Goal: Task Accomplishment & Management: Manage account settings

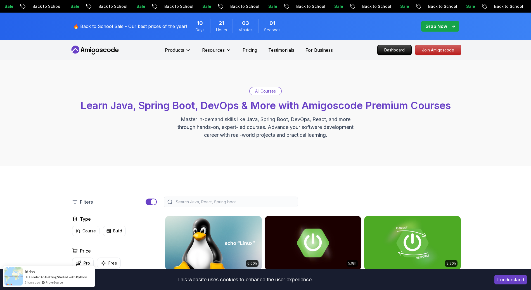
click at [437, 24] on p "Grab Now" at bounding box center [436, 26] width 22 height 7
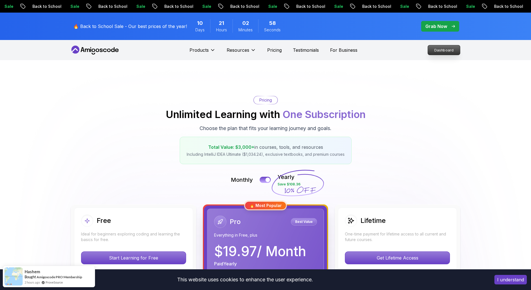
click at [439, 45] on p "Dashboard" at bounding box center [444, 50] width 32 height 10
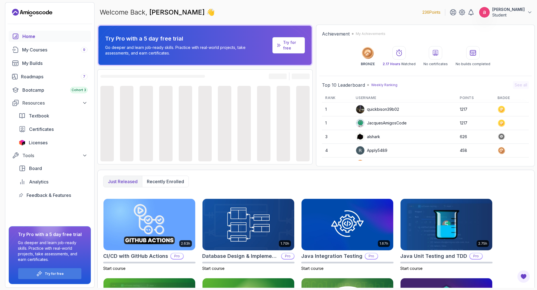
click at [512, 7] on p "[PERSON_NAME]" at bounding box center [508, 10] width 32 height 6
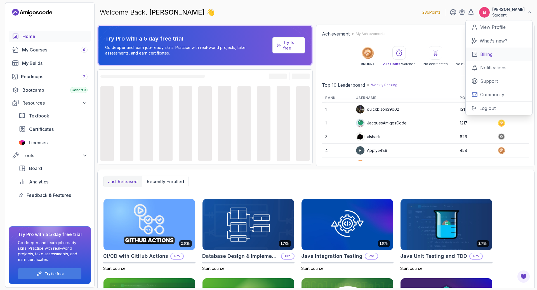
click at [492, 51] on p "Billing" at bounding box center [486, 54] width 12 height 7
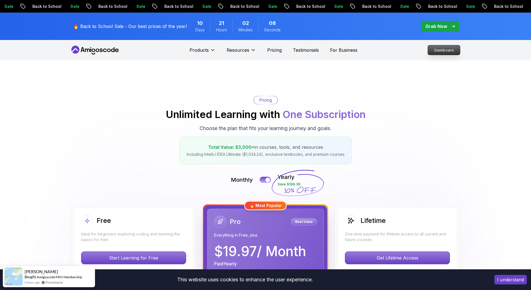
click at [450, 45] on p "Dashboard" at bounding box center [444, 50] width 32 height 10
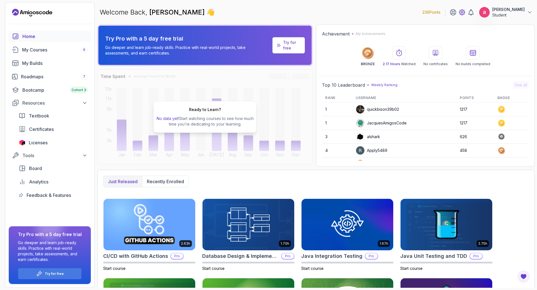
click at [465, 9] on icon at bounding box center [461, 12] width 7 height 7
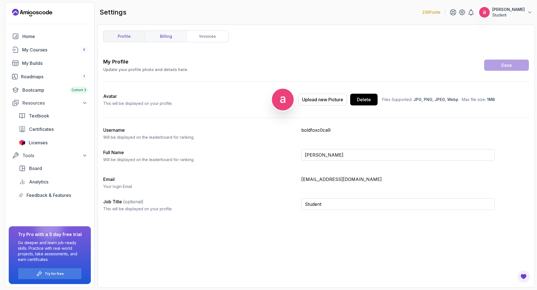
click at [145, 31] on link "billing" at bounding box center [166, 36] width 42 height 11
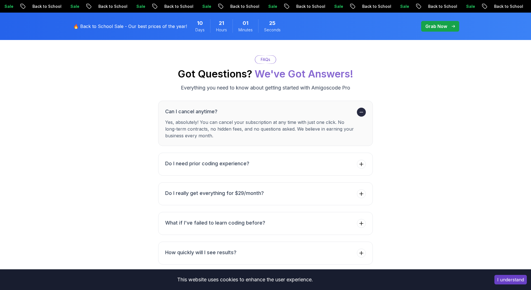
scroll to position [1983, 0]
